Goal: Check status: Check status

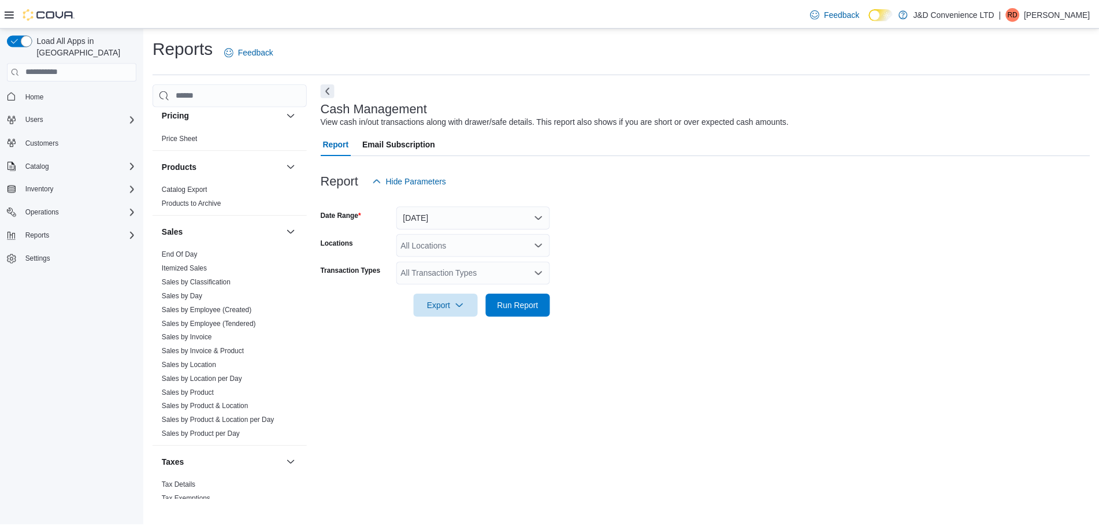
scroll to position [636, 0]
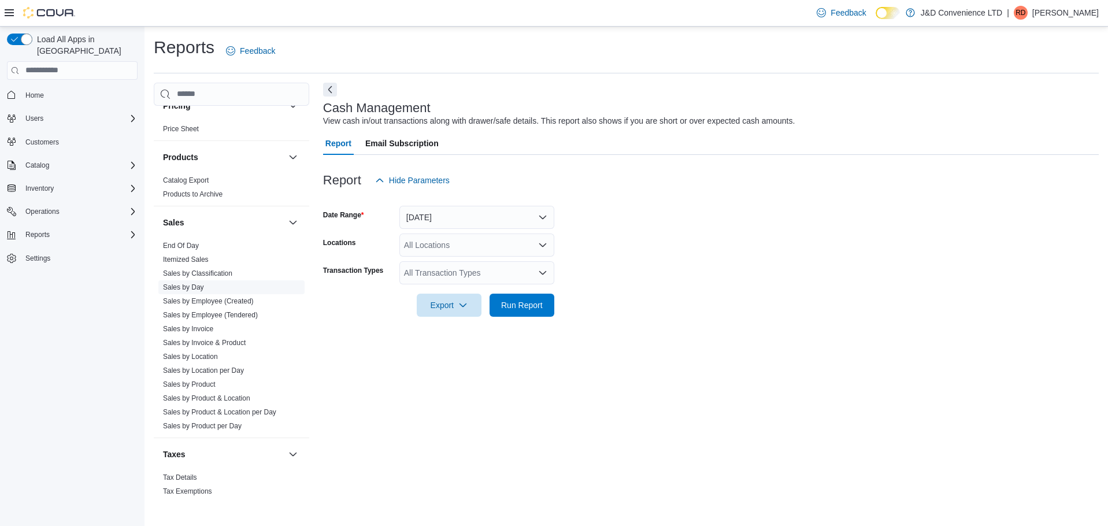
click at [182, 290] on link "Sales by Day" at bounding box center [183, 287] width 41 height 8
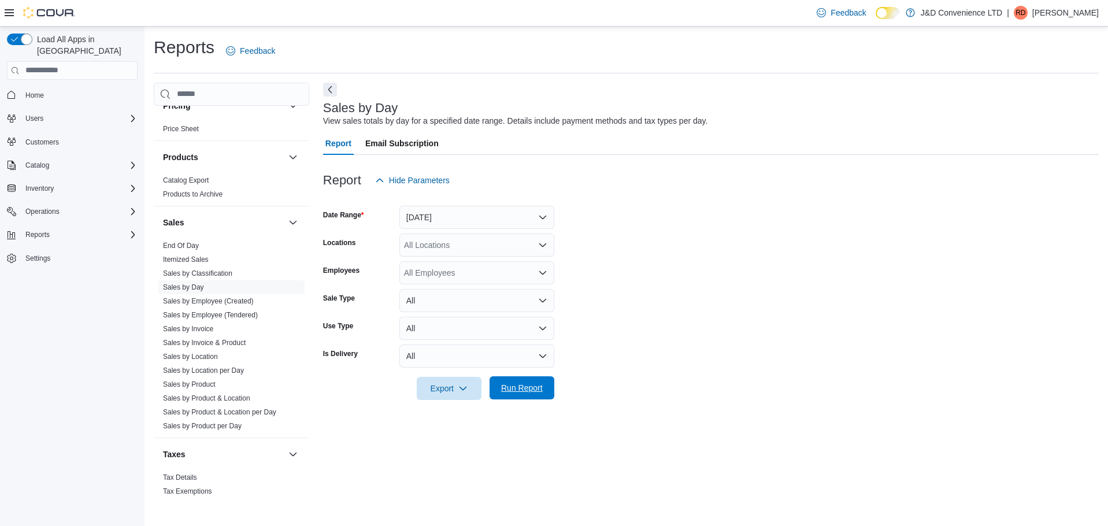
click at [526, 384] on span "Run Report" at bounding box center [522, 388] width 42 height 12
